Goal: Task Accomplishment & Management: Manage account settings

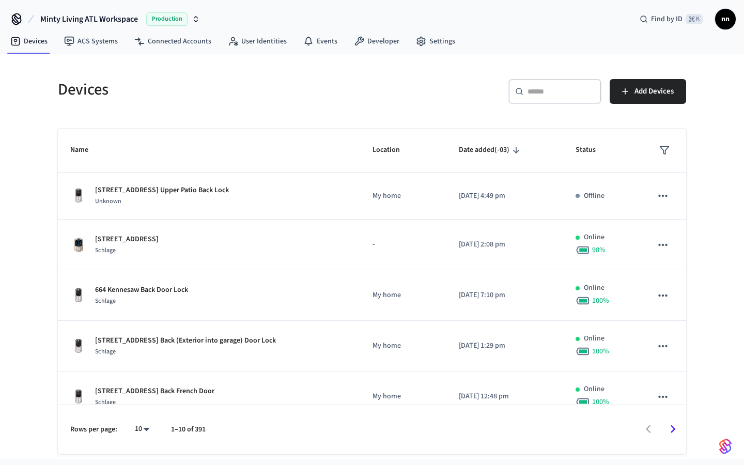
click at [539, 100] on div "​ ​" at bounding box center [554, 91] width 93 height 25
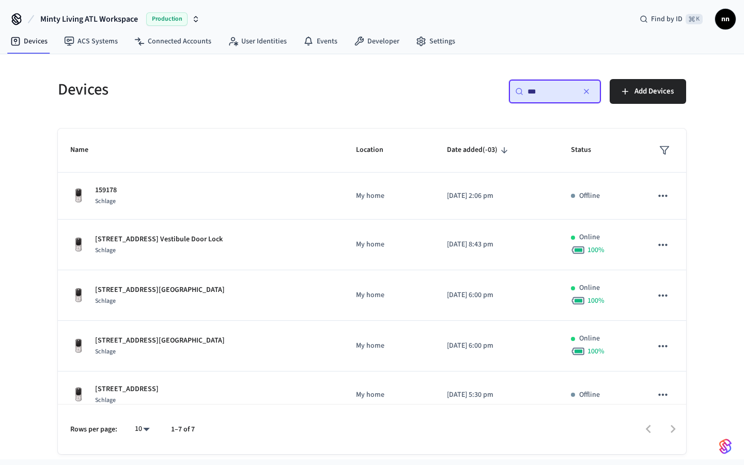
type input "***"
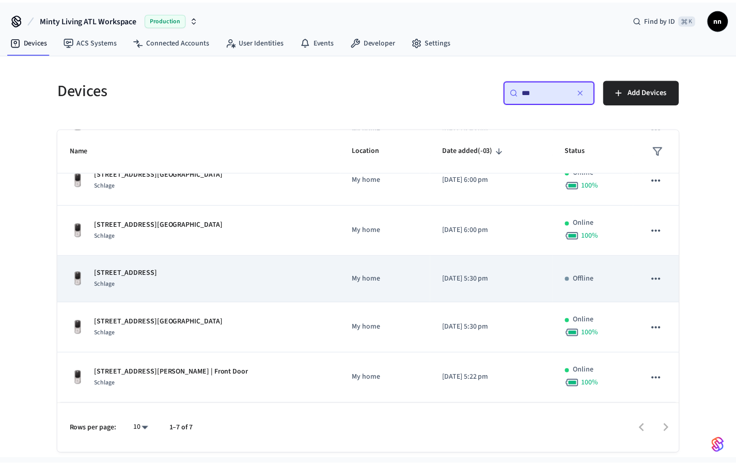
scroll to position [115, 0]
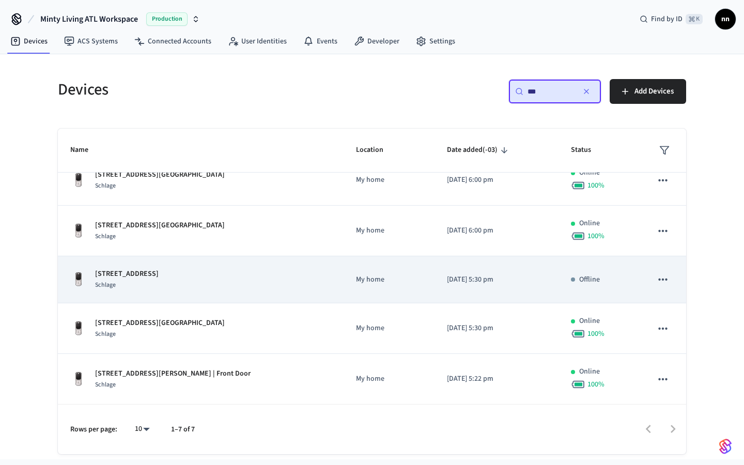
click at [159, 284] on div "Schlage" at bounding box center [127, 284] width 64 height 11
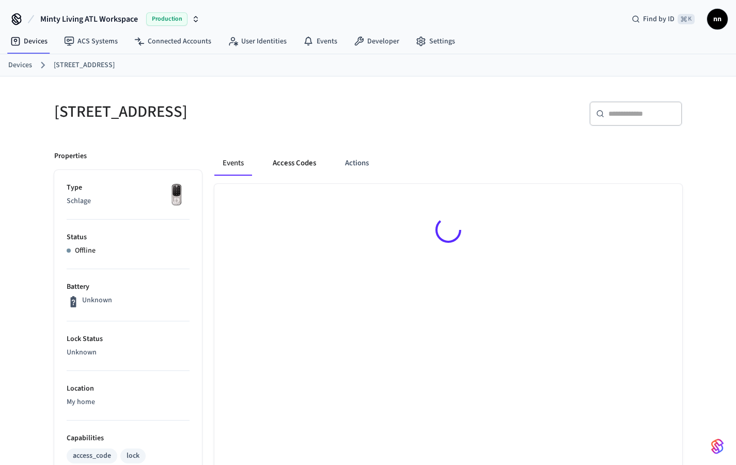
click at [320, 163] on button "Access Codes" at bounding box center [294, 163] width 60 height 25
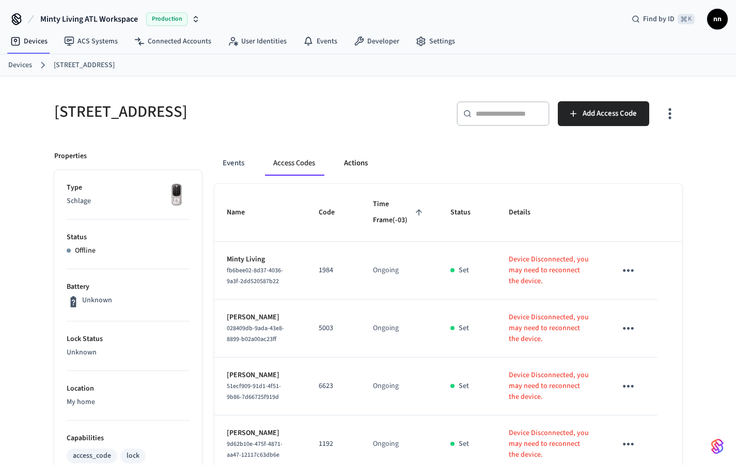
click at [350, 170] on button "Actions" at bounding box center [356, 163] width 40 height 25
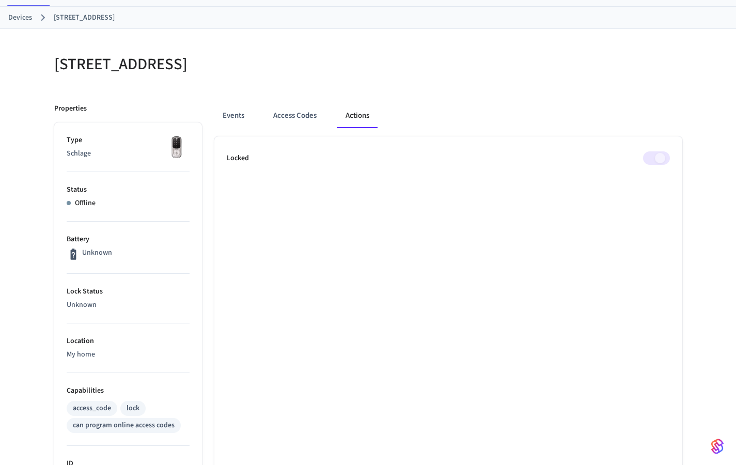
scroll to position [54, 0]
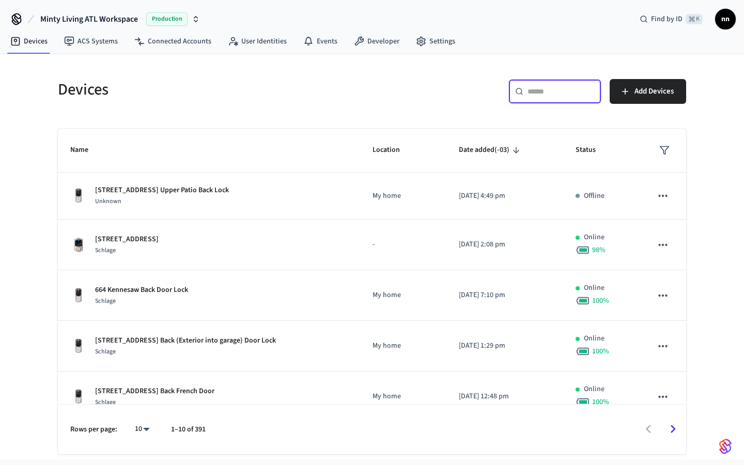
click at [550, 88] on input "text" at bounding box center [560, 91] width 67 height 10
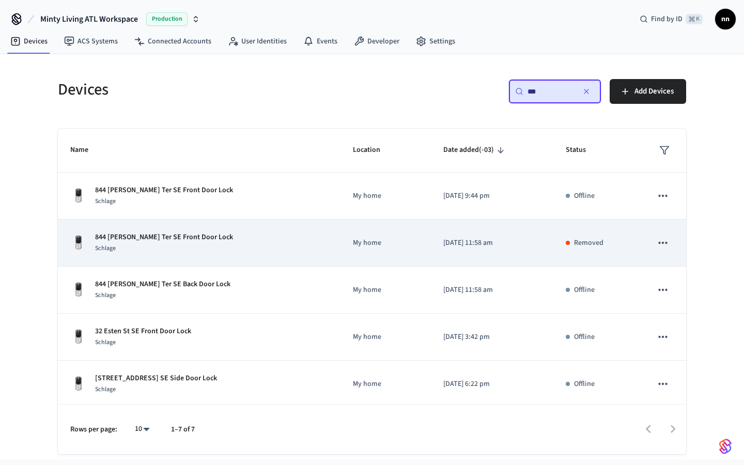
type input "***"
click at [197, 245] on div "Schlage" at bounding box center [164, 248] width 138 height 11
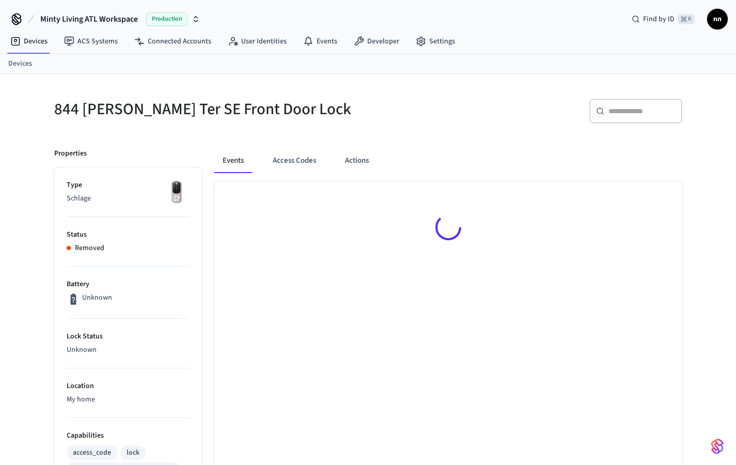
click at [184, 198] on img at bounding box center [177, 193] width 26 height 26
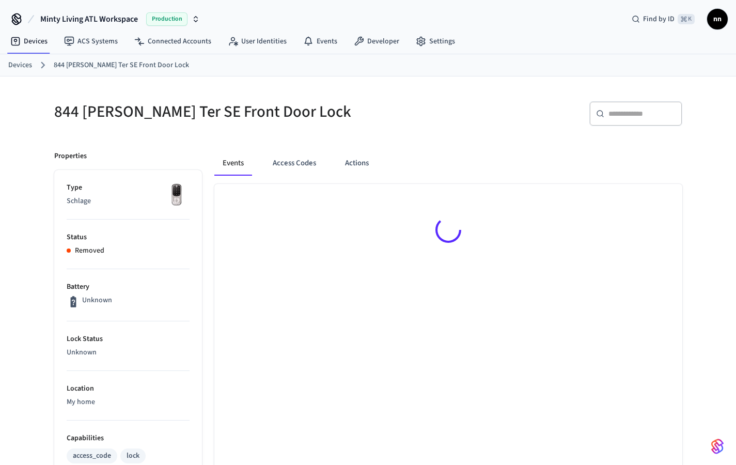
click at [25, 66] on link "Devices" at bounding box center [20, 65] width 24 height 11
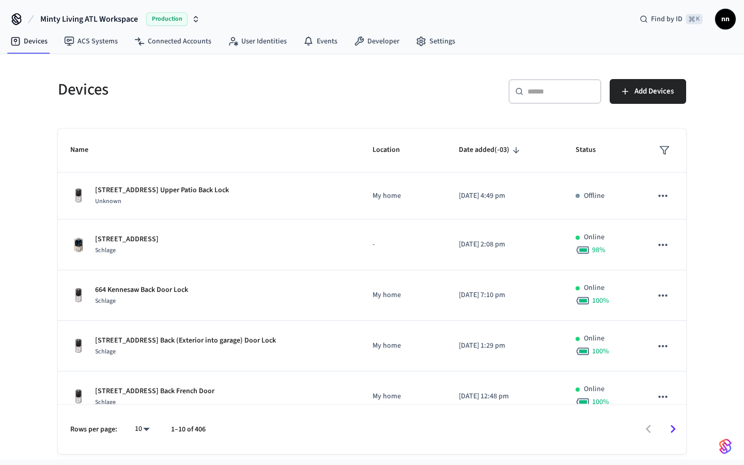
click at [545, 97] on div "​ ​" at bounding box center [554, 91] width 93 height 25
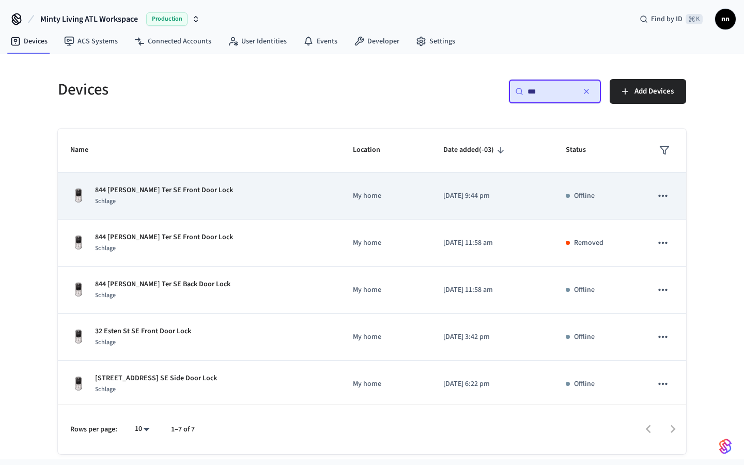
type input "***"
click at [180, 193] on p "844 [PERSON_NAME] Ter SE Front Door Lock" at bounding box center [164, 190] width 138 height 11
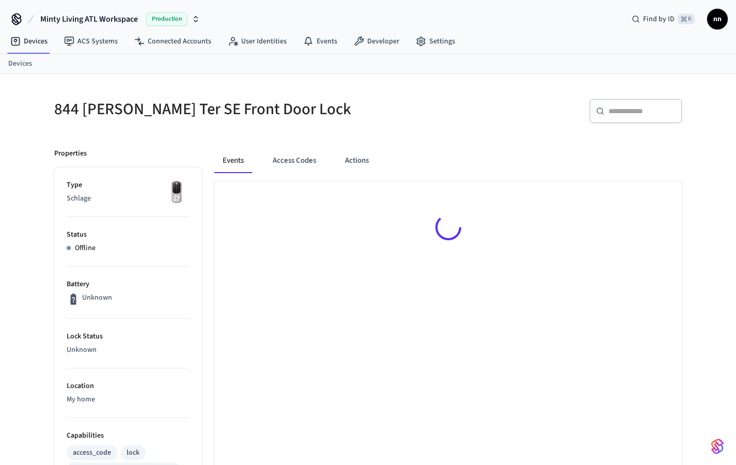
click at [180, 190] on img at bounding box center [177, 193] width 26 height 26
click at [301, 155] on button "Access Codes" at bounding box center [294, 160] width 60 height 25
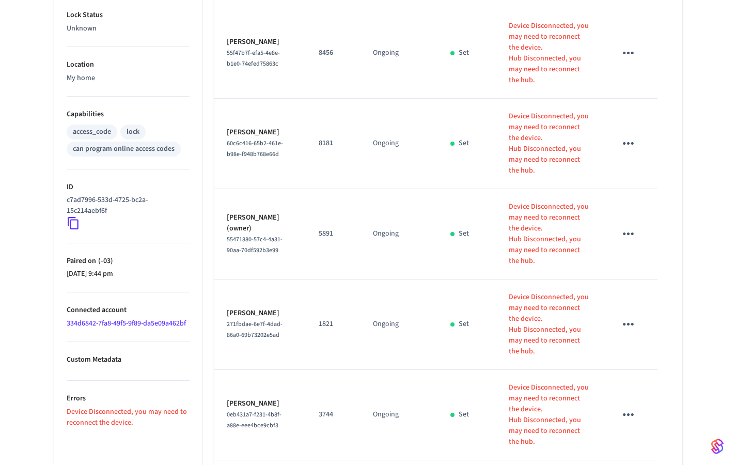
scroll to position [324, 0]
